Goal: Task Accomplishment & Management: Use online tool/utility

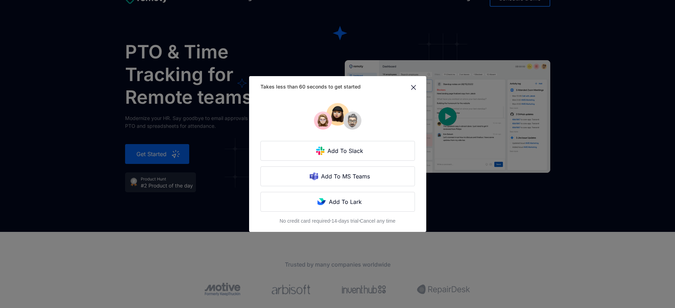
click at [152, 154] on div "Takes less than 60 seconds to get started Add To Slack Add To MS Teams Add To L…" at bounding box center [337, 154] width 675 height 308
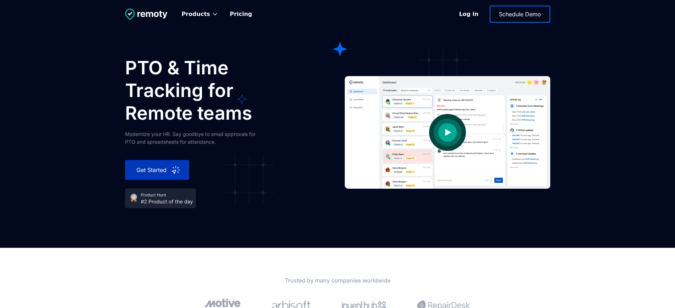
click at [152, 170] on div "Get Started" at bounding box center [152, 170] width 37 height 9
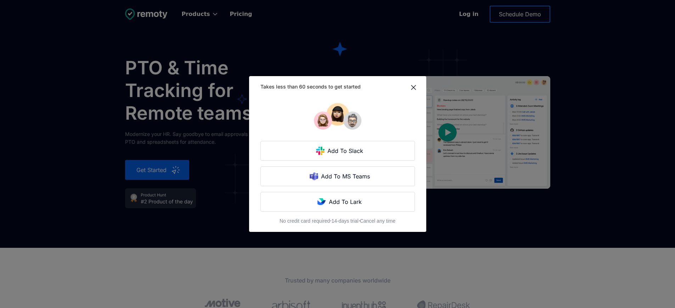
click at [152, 170] on div "Takes less than 60 seconds to get started Add To Slack Add To MS Teams Add To L…" at bounding box center [337, 154] width 675 height 308
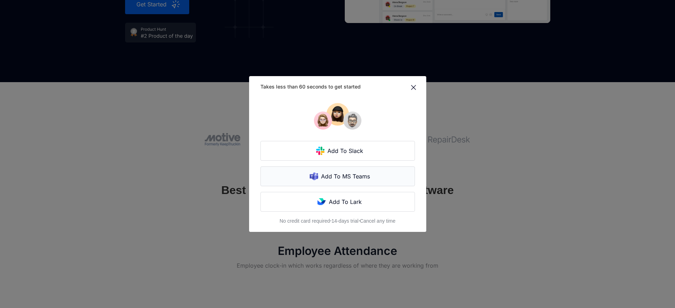
click at [333, 172] on div "Add To MS Teams" at bounding box center [346, 176] width 56 height 9
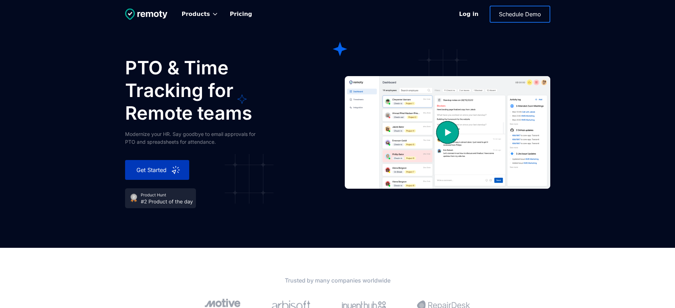
click at [152, 170] on div "Get Started" at bounding box center [152, 170] width 37 height 9
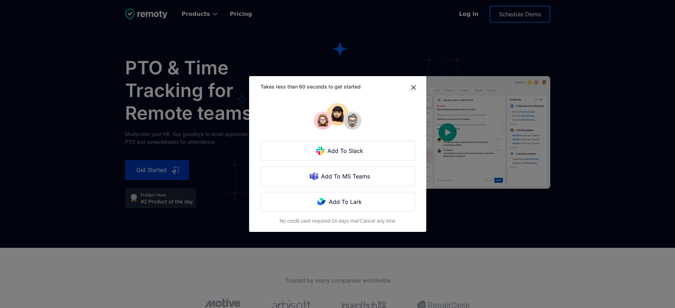
scroll to position [166, 0]
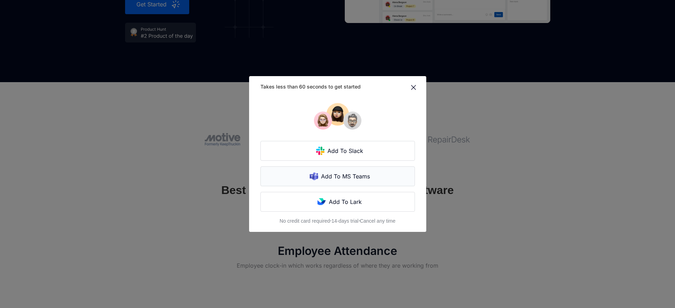
click at [333, 172] on div "Add To MS Teams" at bounding box center [346, 176] width 56 height 9
